Goal: Information Seeking & Learning: Learn about a topic

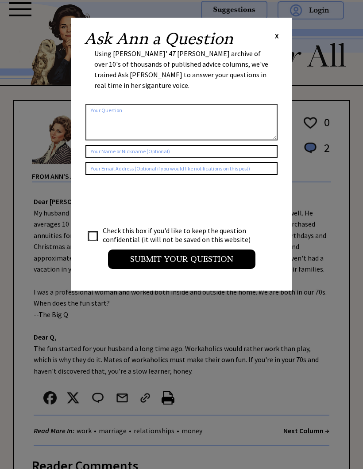
click at [277, 31] on span "X" at bounding box center [277, 35] width 4 height 9
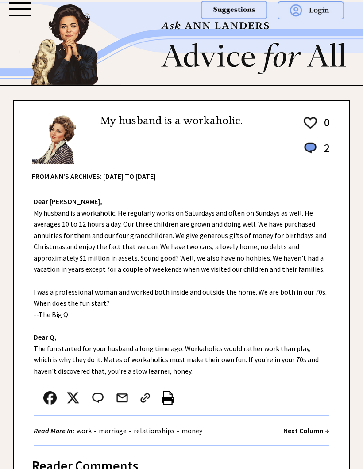
click at [24, 6] on div at bounding box center [20, 9] width 22 height 14
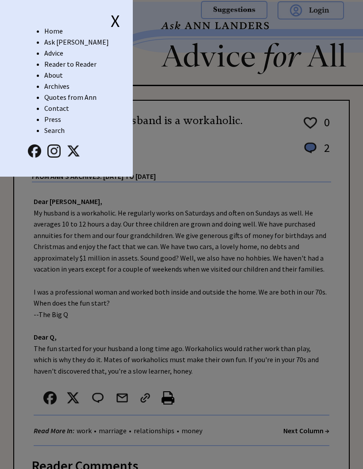
click at [48, 32] on link "Home" at bounding box center [53, 31] width 19 height 9
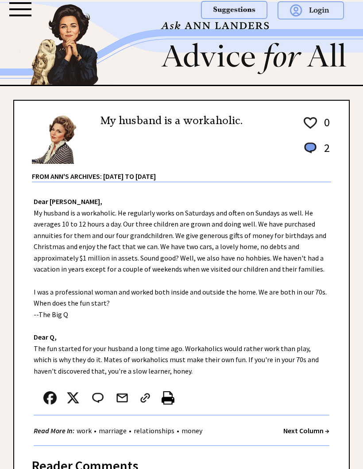
click at [17, 8] on div at bounding box center [20, 9] width 22 height 14
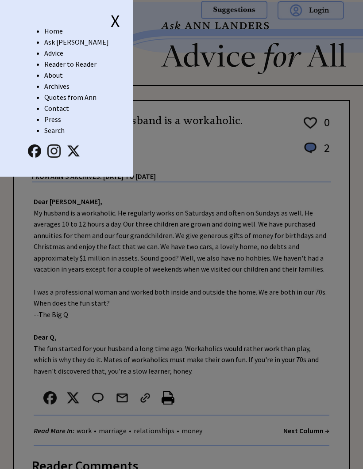
click at [50, 45] on link "Ask [PERSON_NAME]" at bounding box center [76, 42] width 65 height 9
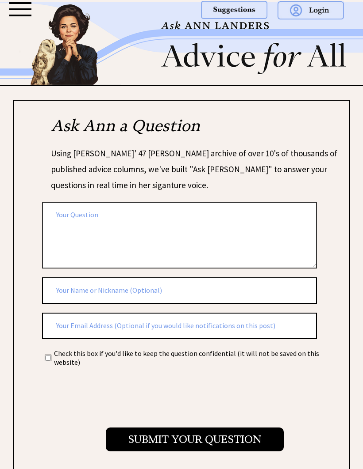
click at [21, 15] on div at bounding box center [20, 16] width 22 height 2
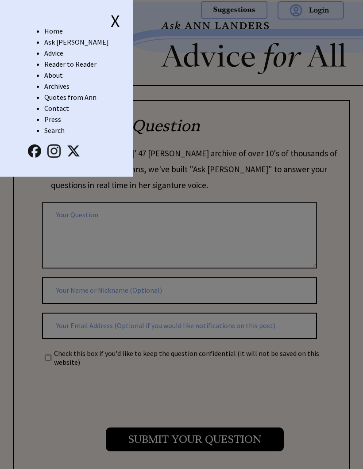
click at [50, 53] on link "Advice" at bounding box center [53, 53] width 19 height 9
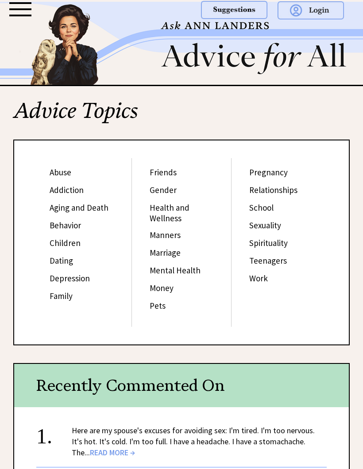
click at [275, 224] on link "Sexuality" at bounding box center [265, 225] width 32 height 11
